Goal: Transaction & Acquisition: Book appointment/travel/reservation

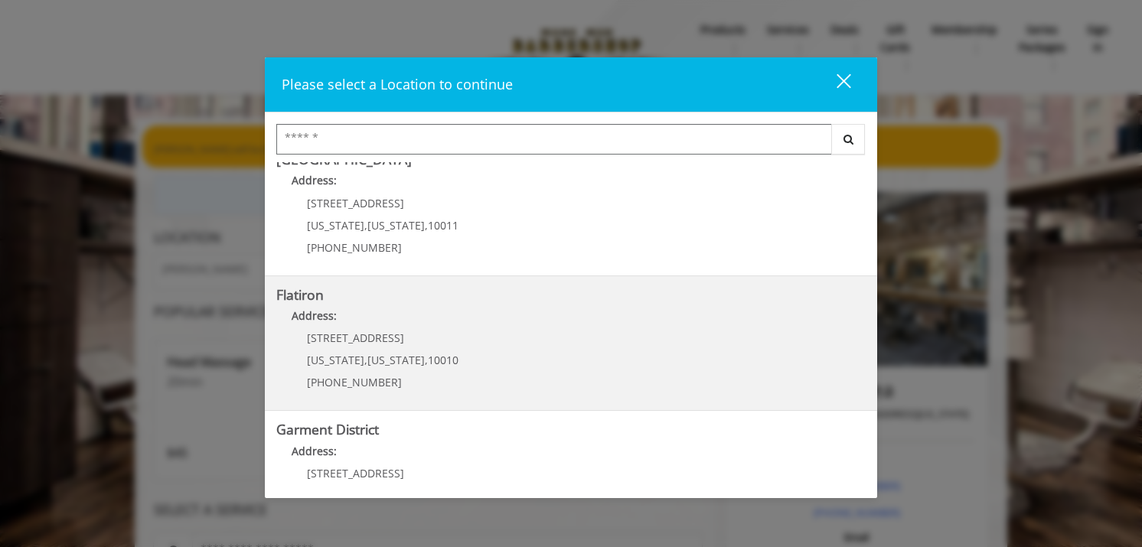
scroll to position [289, 0]
click at [307, 296] on b "Flatiron" at bounding box center [299, 297] width 47 height 18
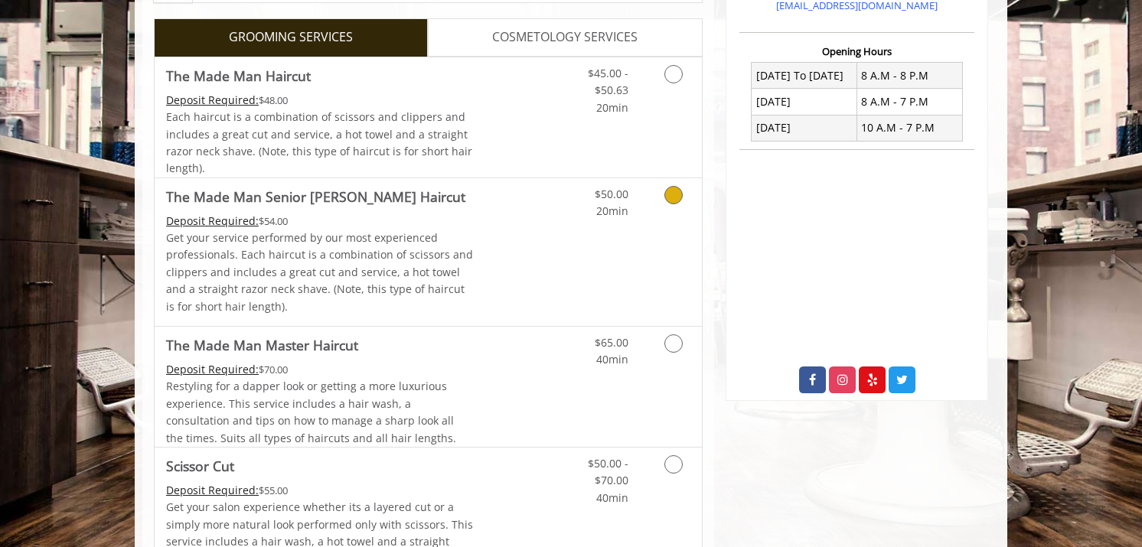
scroll to position [366, 0]
click at [409, 135] on span "Each haircut is a combination of scissors and clippers and includes a great cut…" at bounding box center [319, 142] width 306 height 66
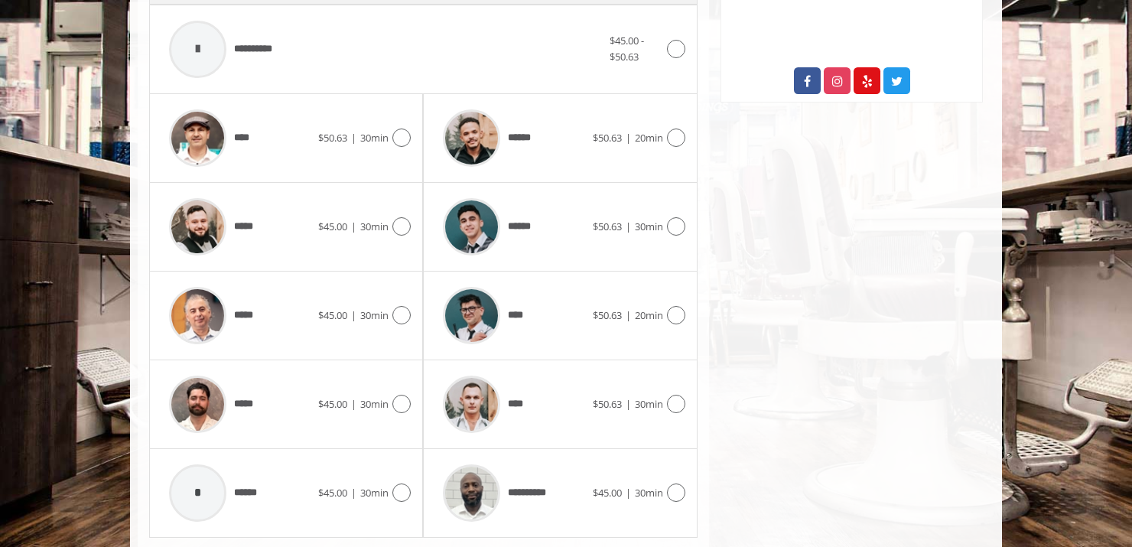
scroll to position [657, 0]
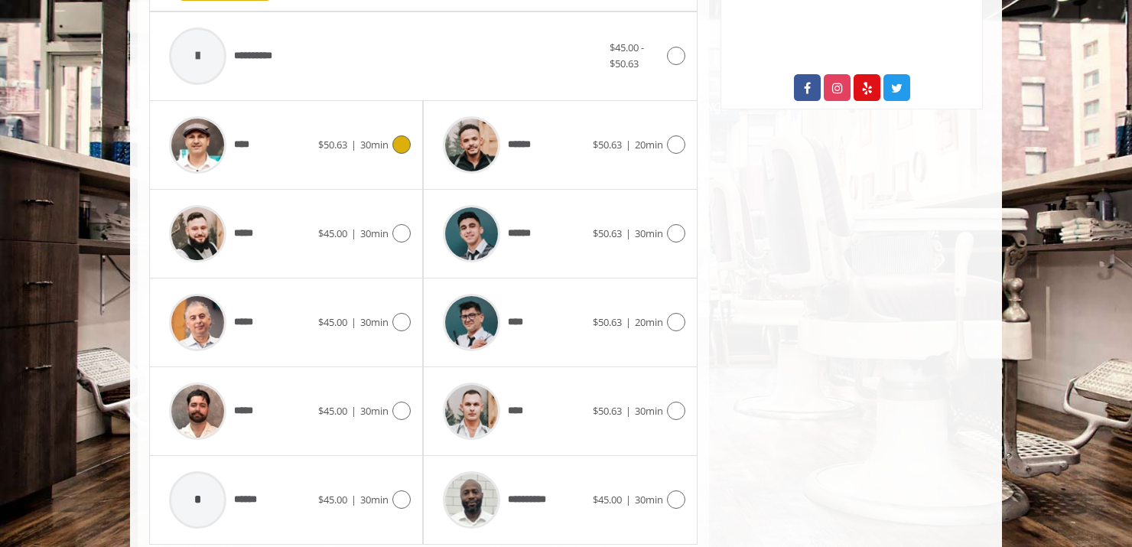
click at [406, 145] on icon at bounding box center [401, 144] width 18 height 18
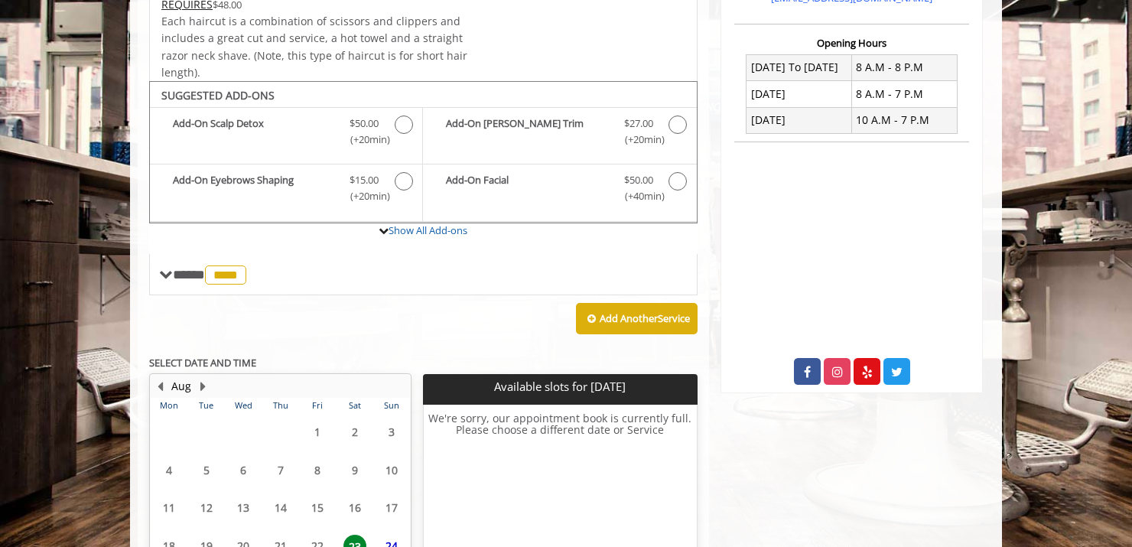
scroll to position [513, 0]
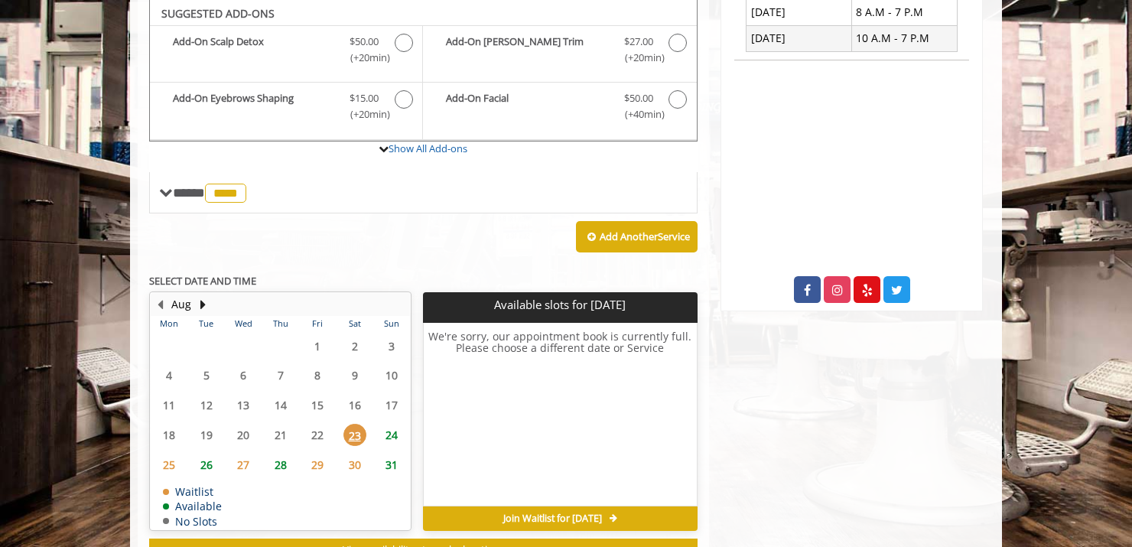
click at [401, 433] on span "24" at bounding box center [391, 435] width 23 height 22
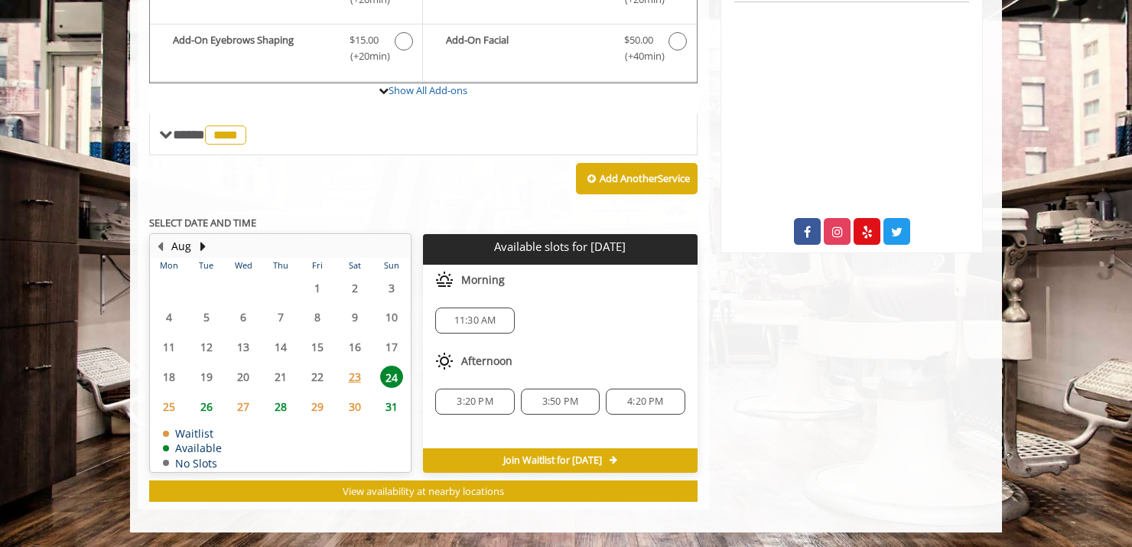
click at [490, 316] on span "11:30 AM" at bounding box center [475, 320] width 42 height 12
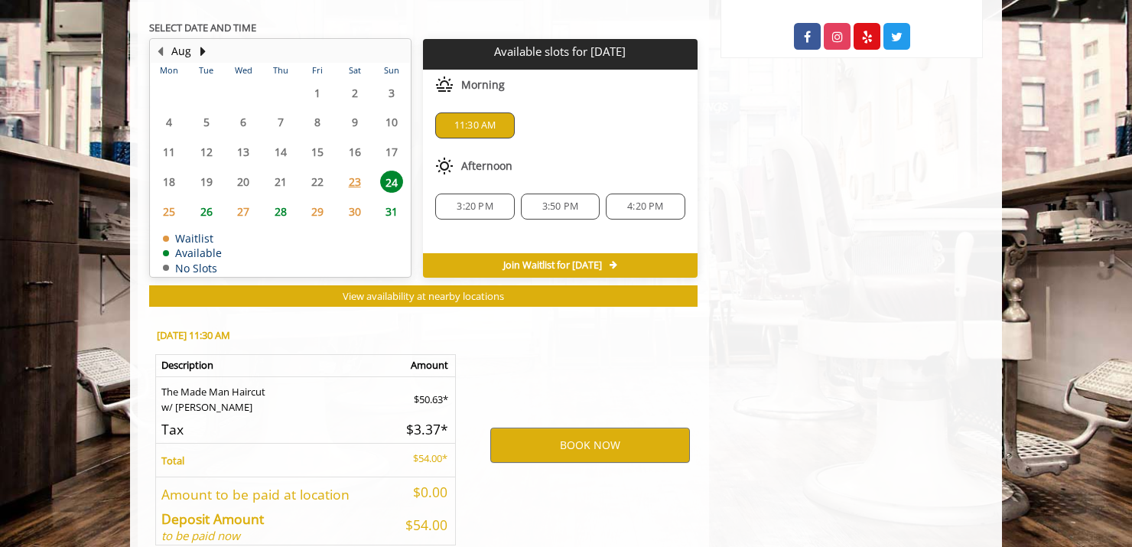
scroll to position [790, 0]
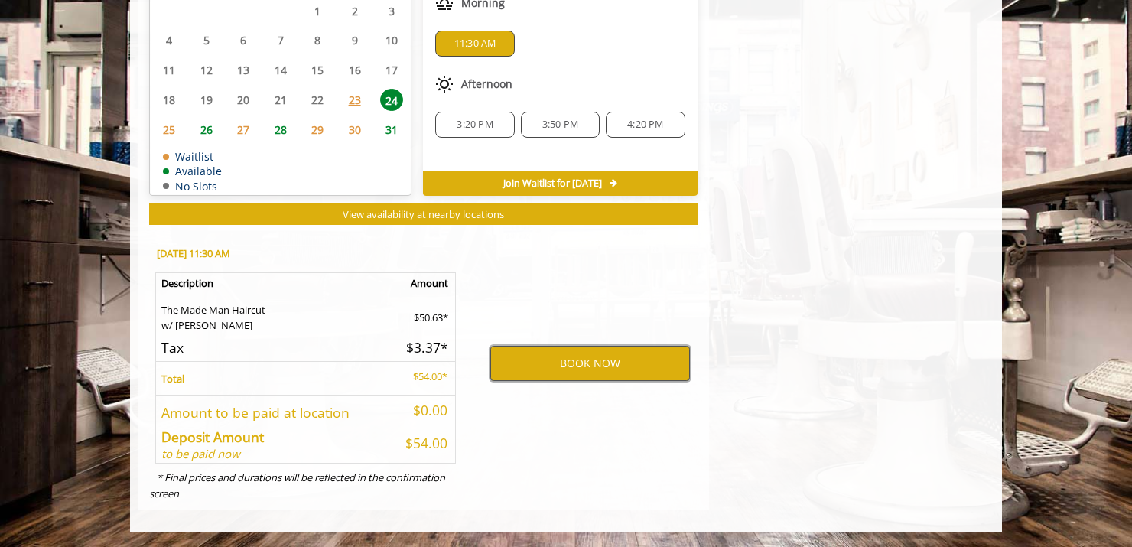
click at [556, 367] on button "BOOK NOW" at bounding box center [590, 363] width 200 height 35
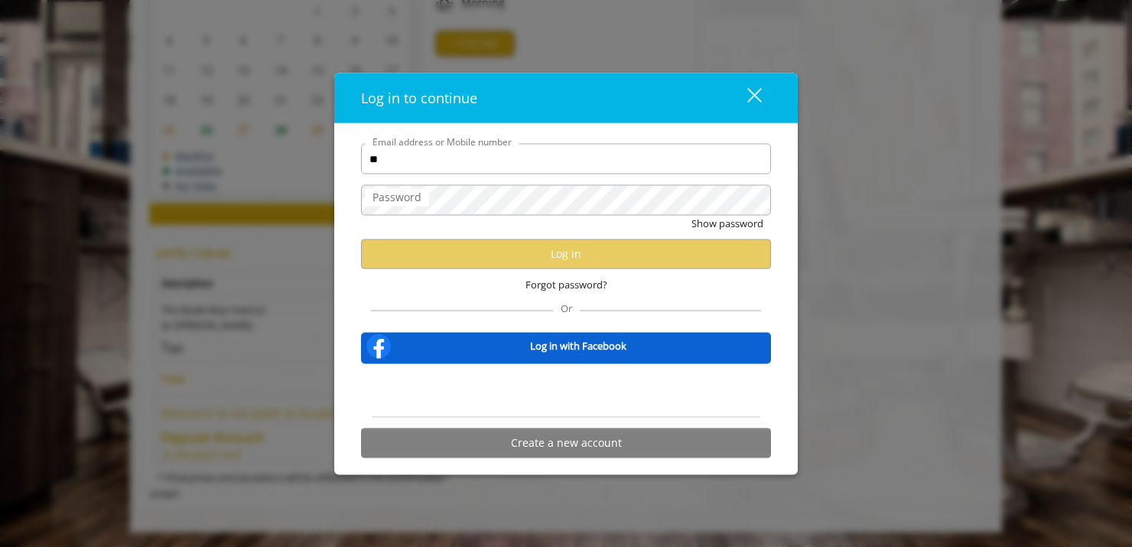
type input "*"
type input "**********"
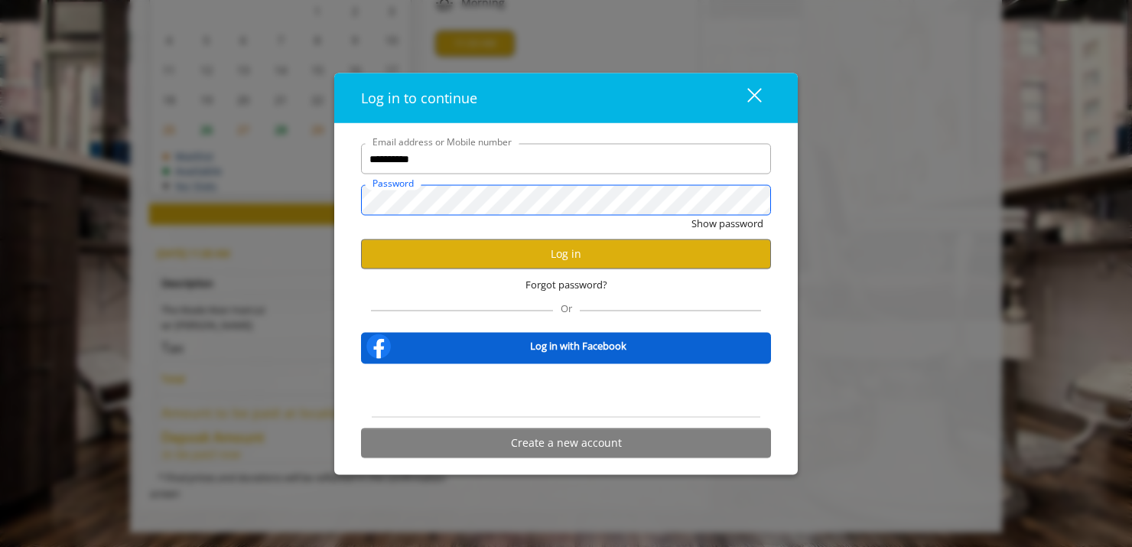
click at [692, 216] on button "Show password" at bounding box center [728, 224] width 72 height 16
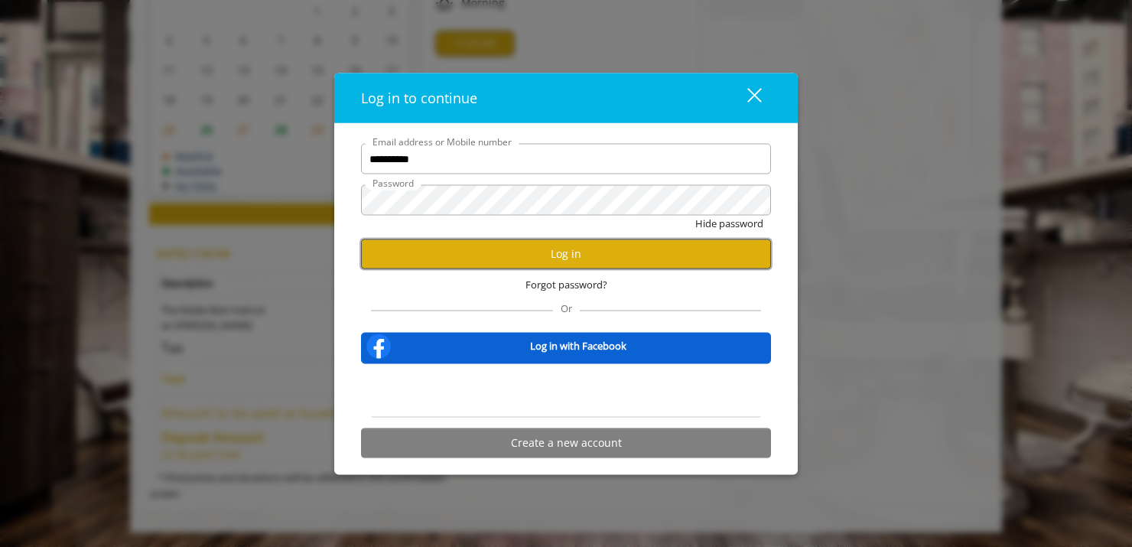
click at [534, 250] on button "Log in" at bounding box center [566, 254] width 410 height 30
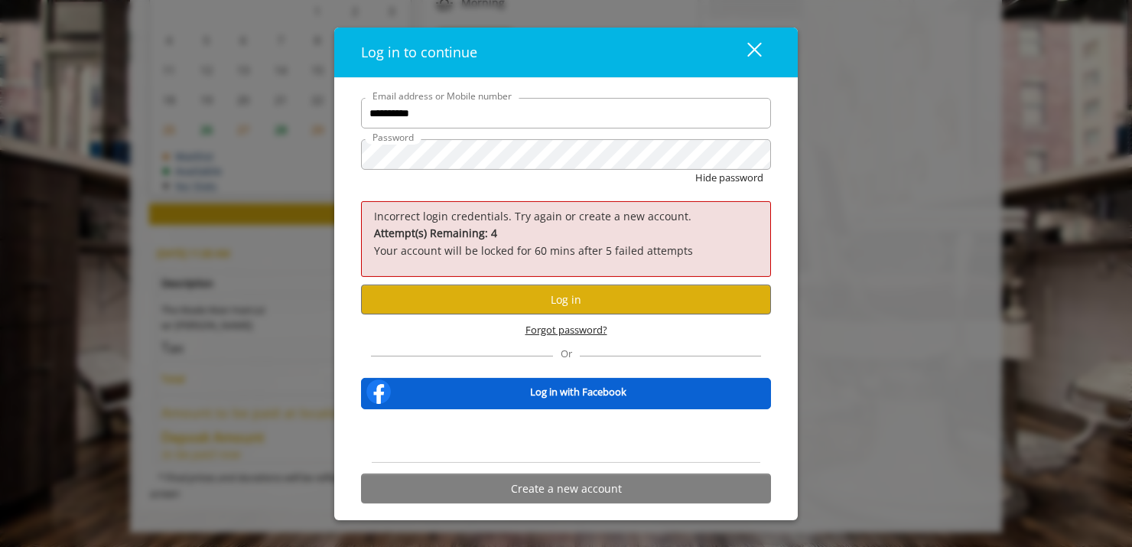
click at [570, 331] on span "Forgot password?" at bounding box center [567, 330] width 82 height 16
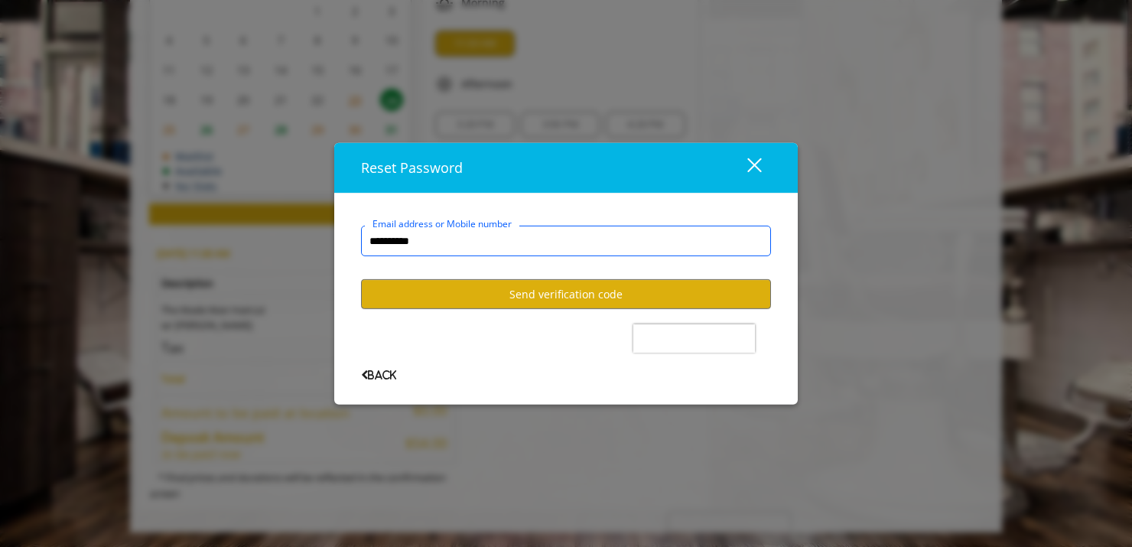
type input "**********"
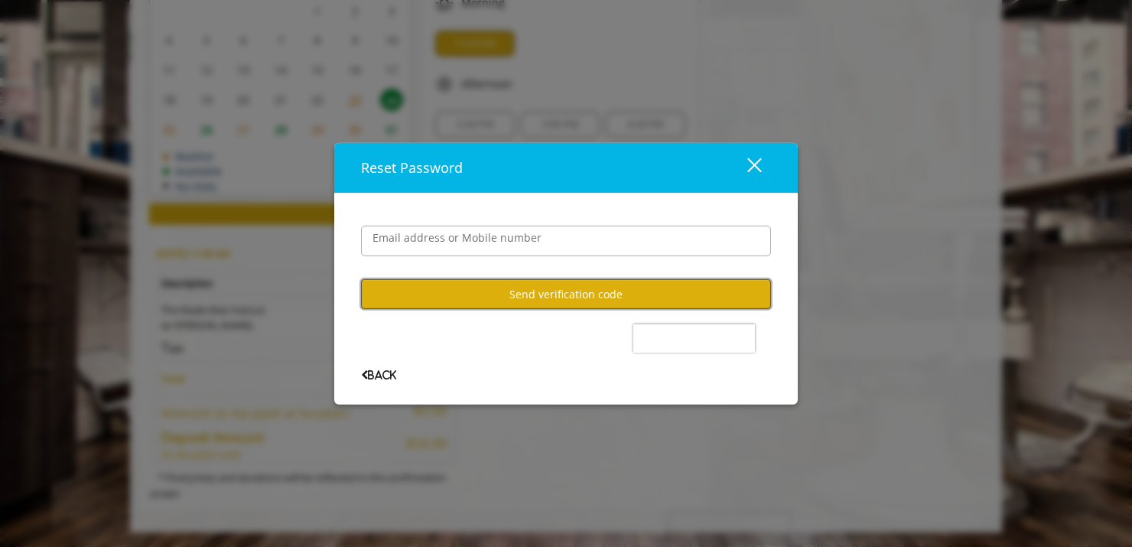
click at [590, 287] on button "Send verification code" at bounding box center [566, 294] width 410 height 30
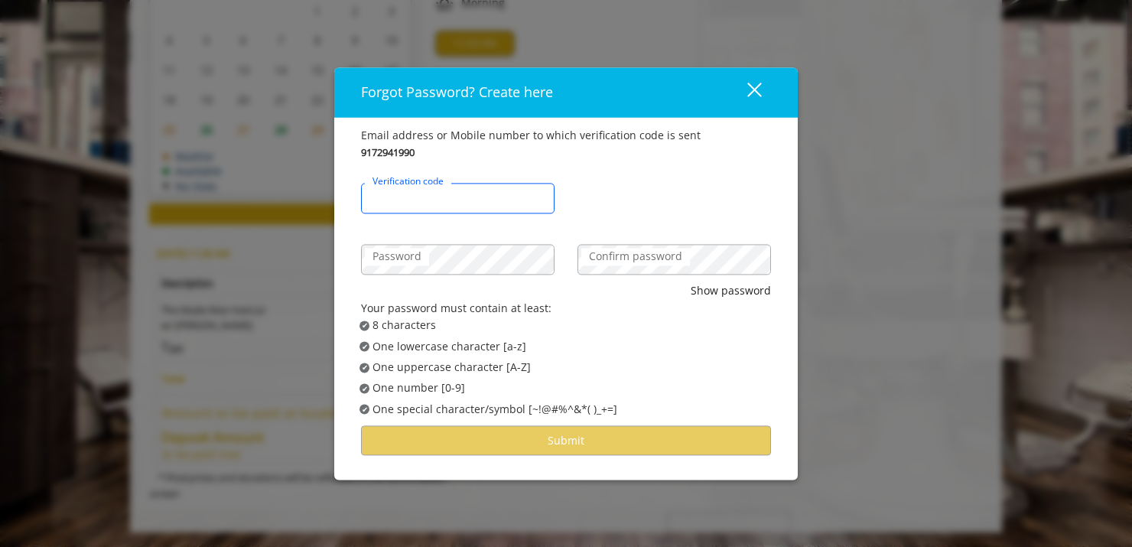
click at [502, 198] on input "Verification code" at bounding box center [458, 199] width 194 height 31
type input "******"
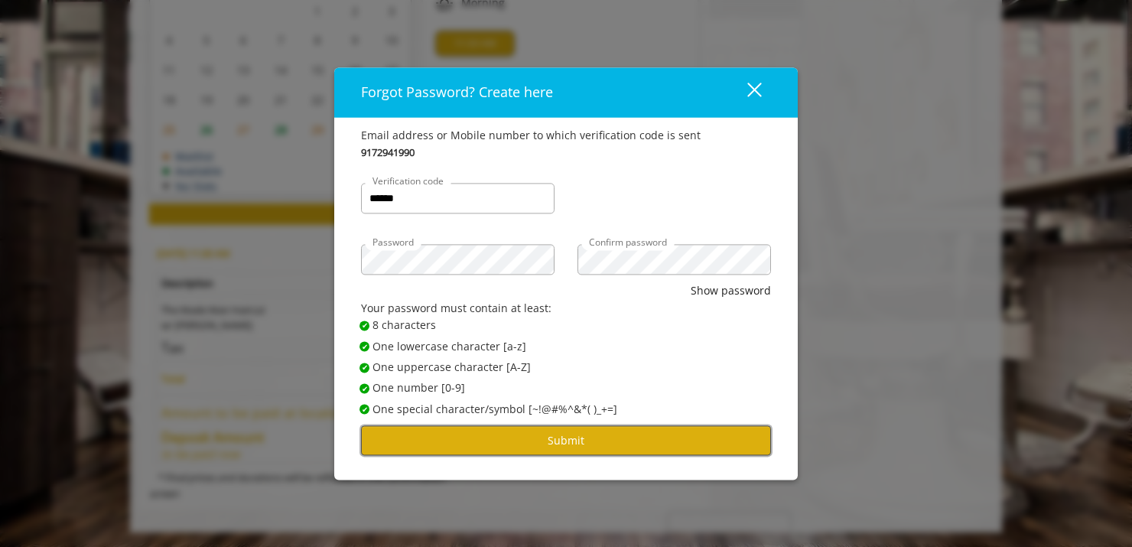
click at [438, 440] on button "Submit" at bounding box center [566, 440] width 410 height 30
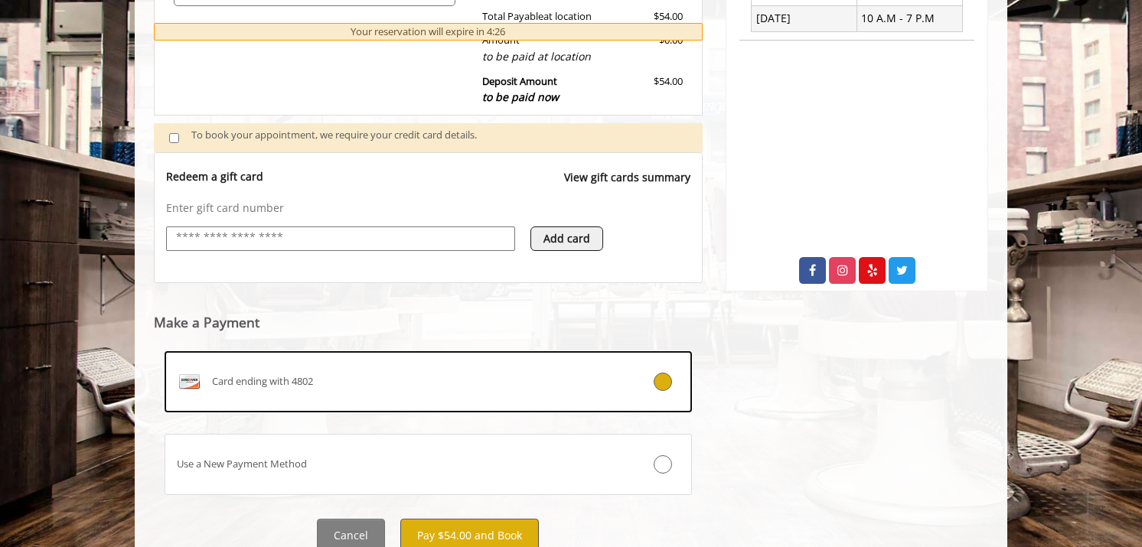
scroll to position [534, 0]
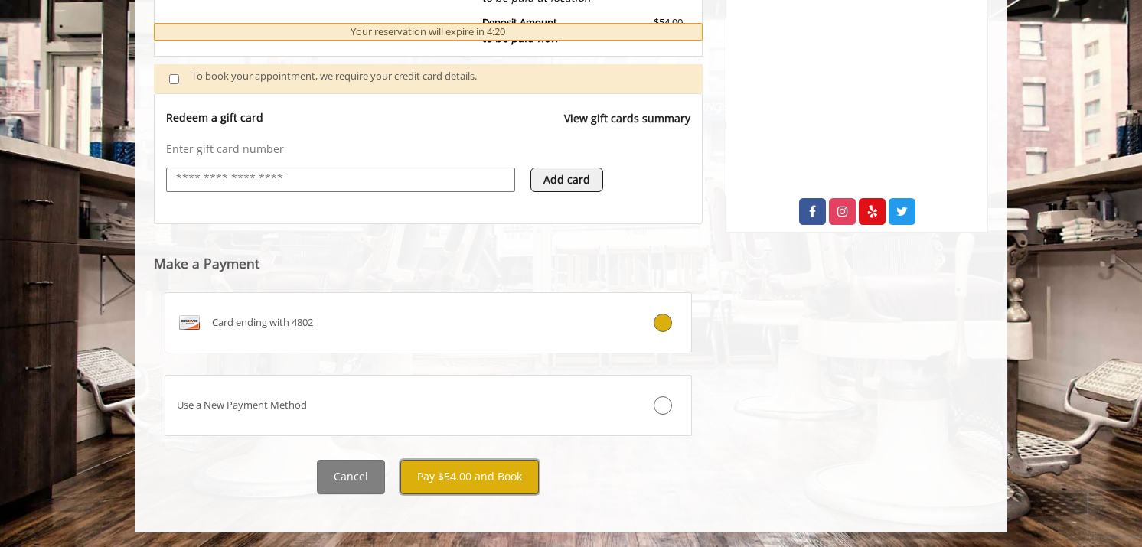
click at [479, 477] on button "Pay $54.00 and Book" at bounding box center [469, 477] width 138 height 34
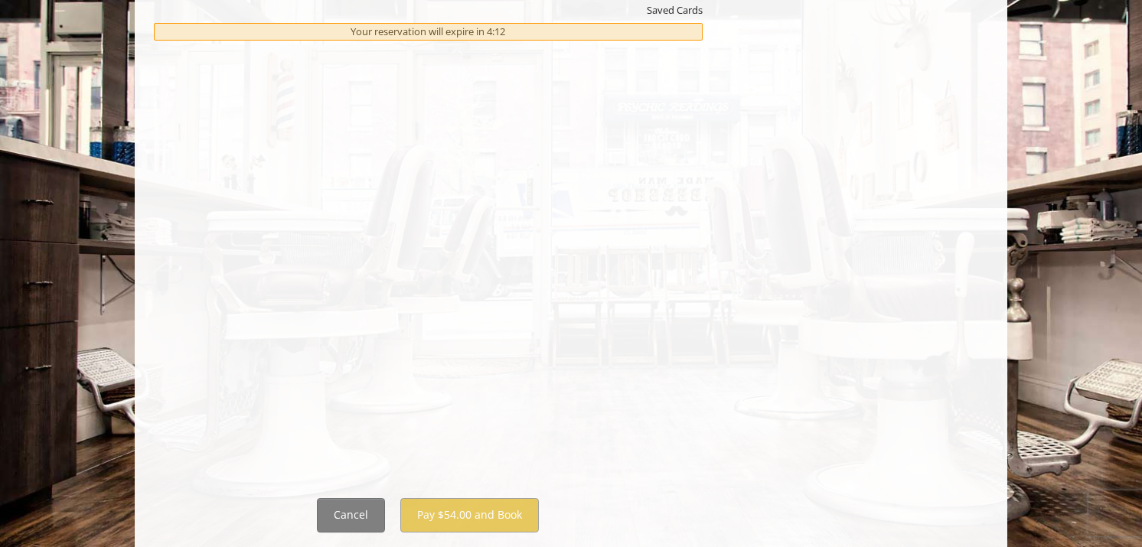
scroll to position [862, 0]
